Goal: Use online tool/utility: Utilize a website feature to perform a specific function

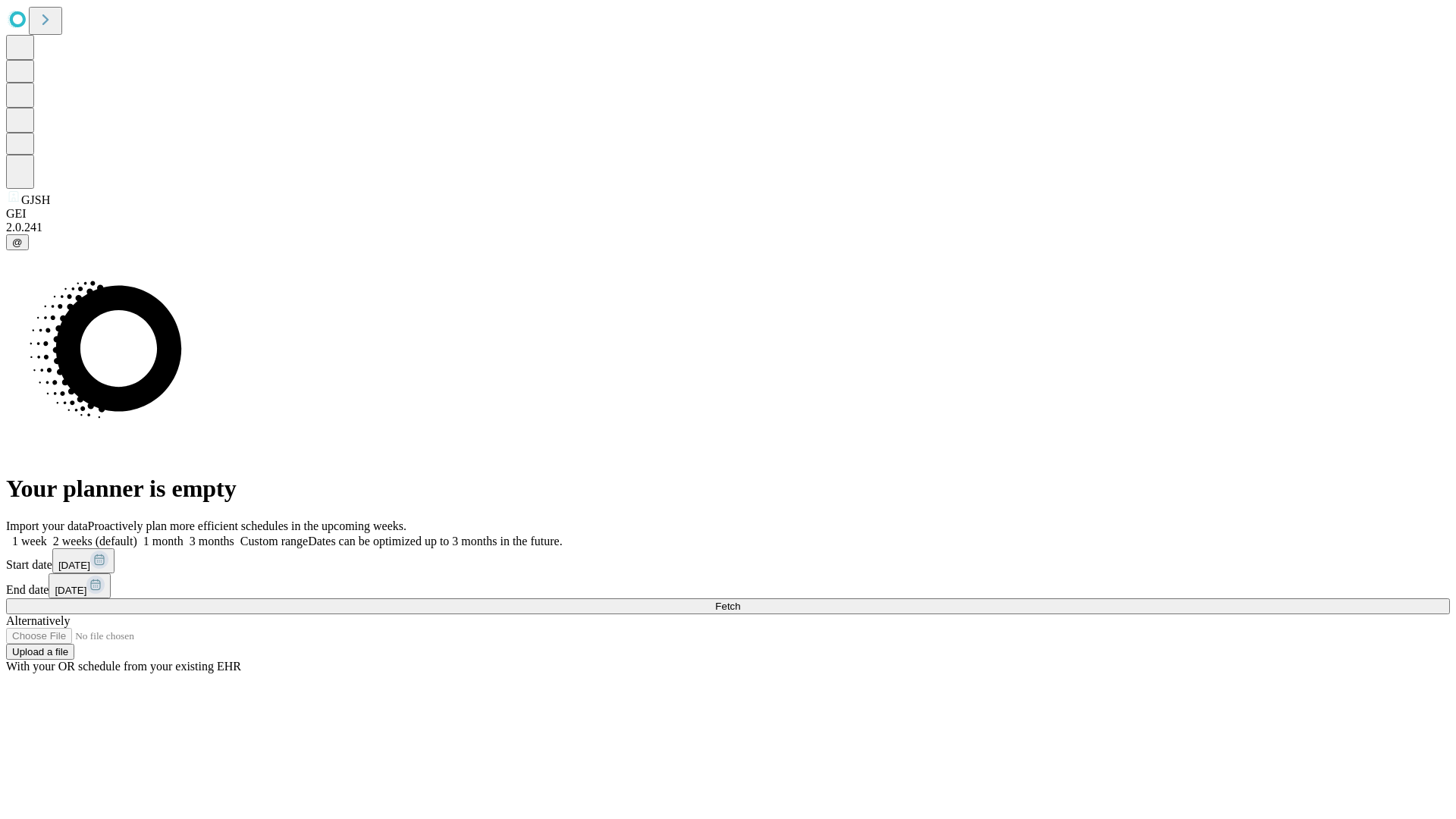
click at [740, 601] on span "Fetch" at bounding box center [728, 606] width 25 height 12
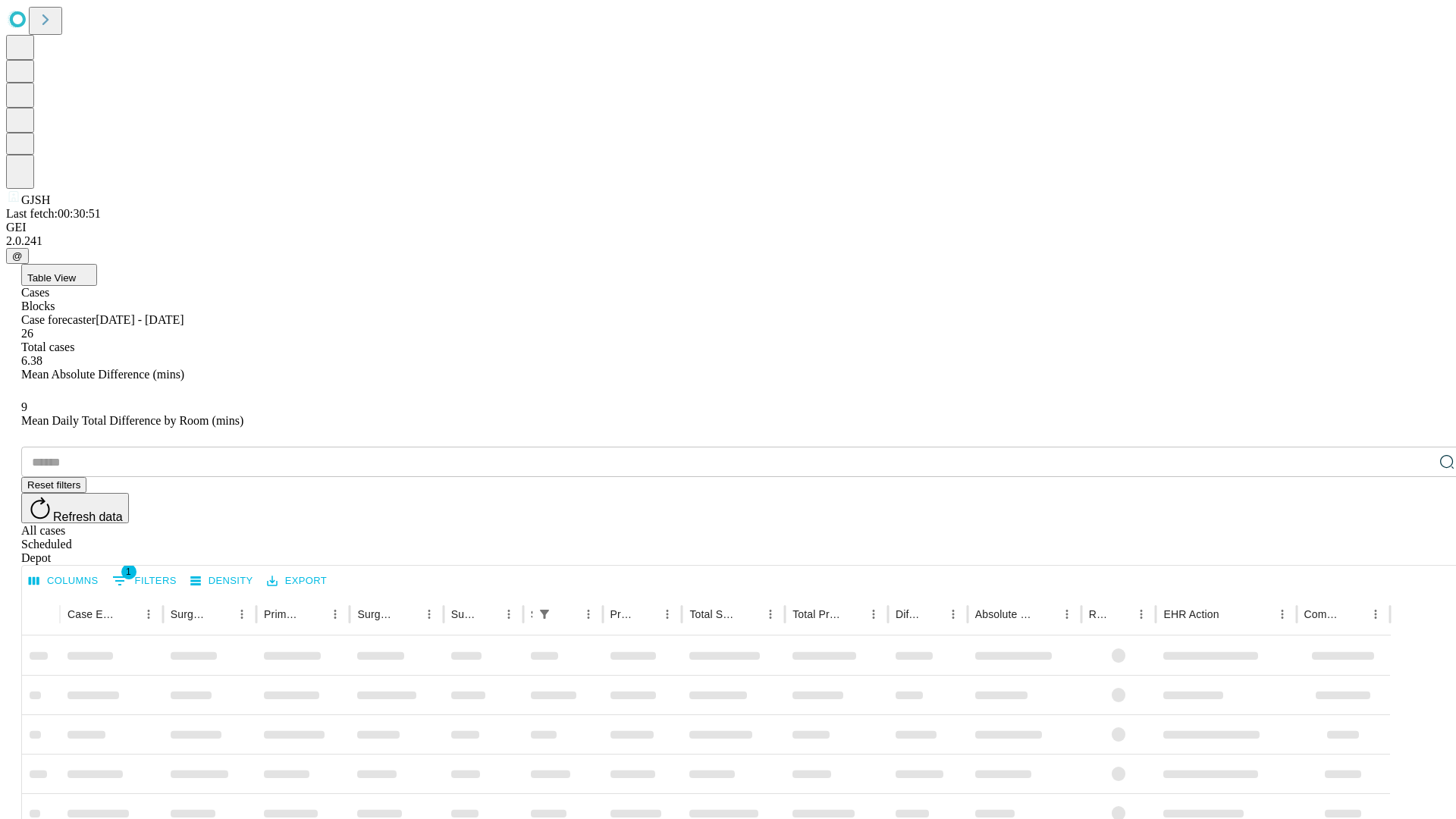
click at [76, 272] on span "Table View" at bounding box center [52, 278] width 49 height 12
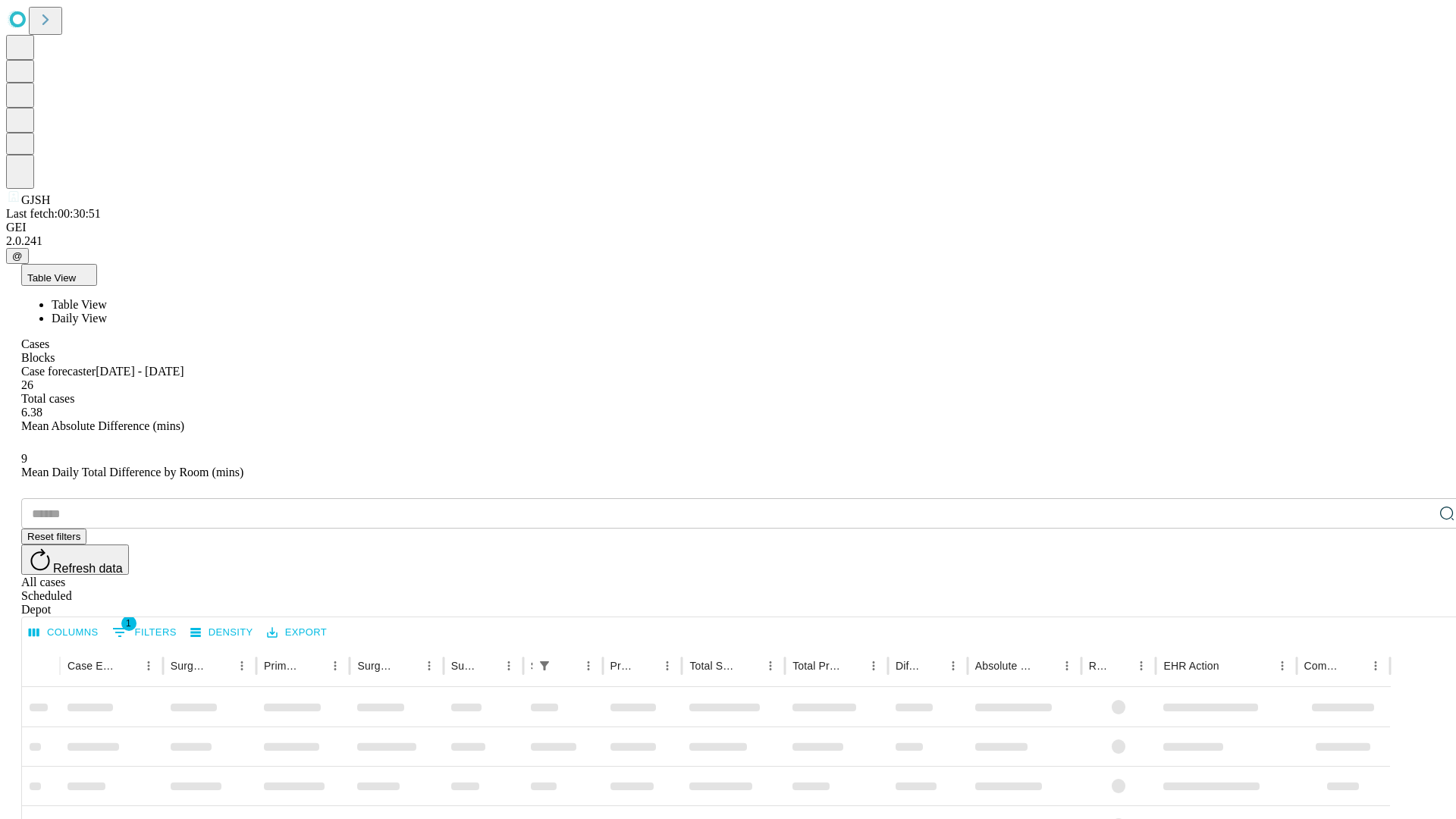
click at [107, 311] on span "Daily View" at bounding box center [79, 317] width 56 height 13
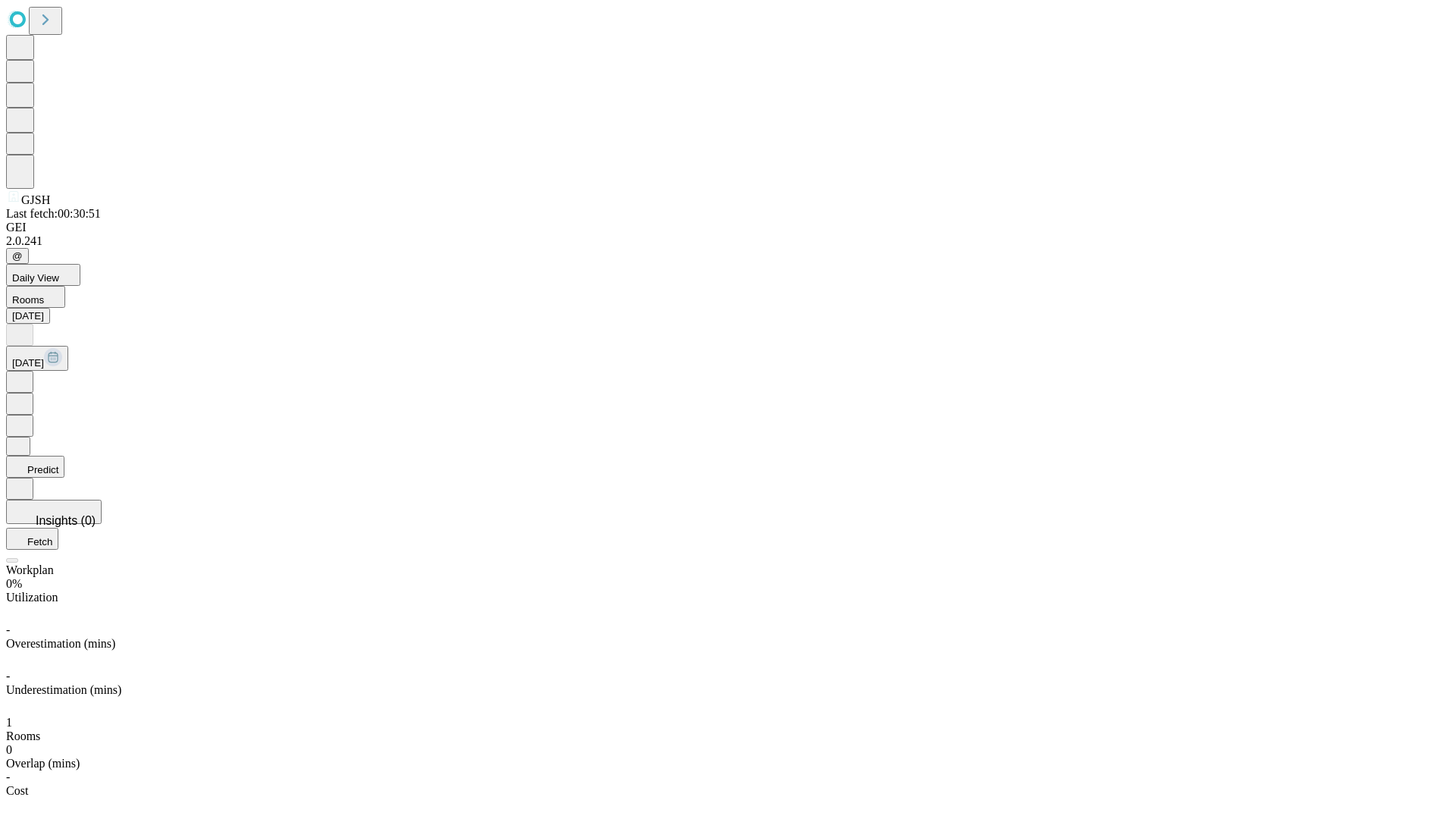
click at [64, 455] on button "Predict" at bounding box center [35, 466] width 59 height 22
